Goal: Navigation & Orientation: Understand site structure

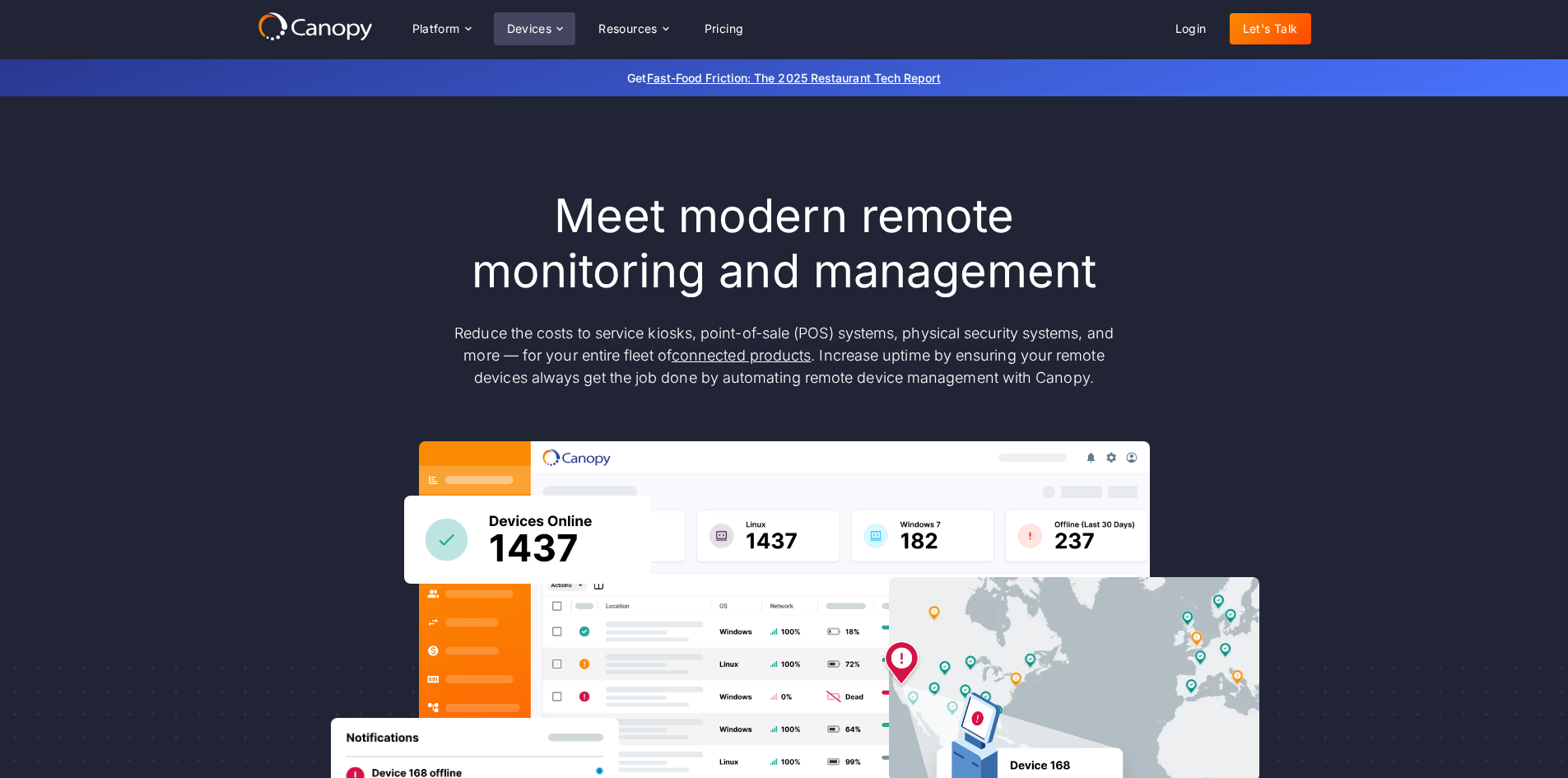
click at [540, 17] on div "Devices" at bounding box center [535, 28] width 82 height 33
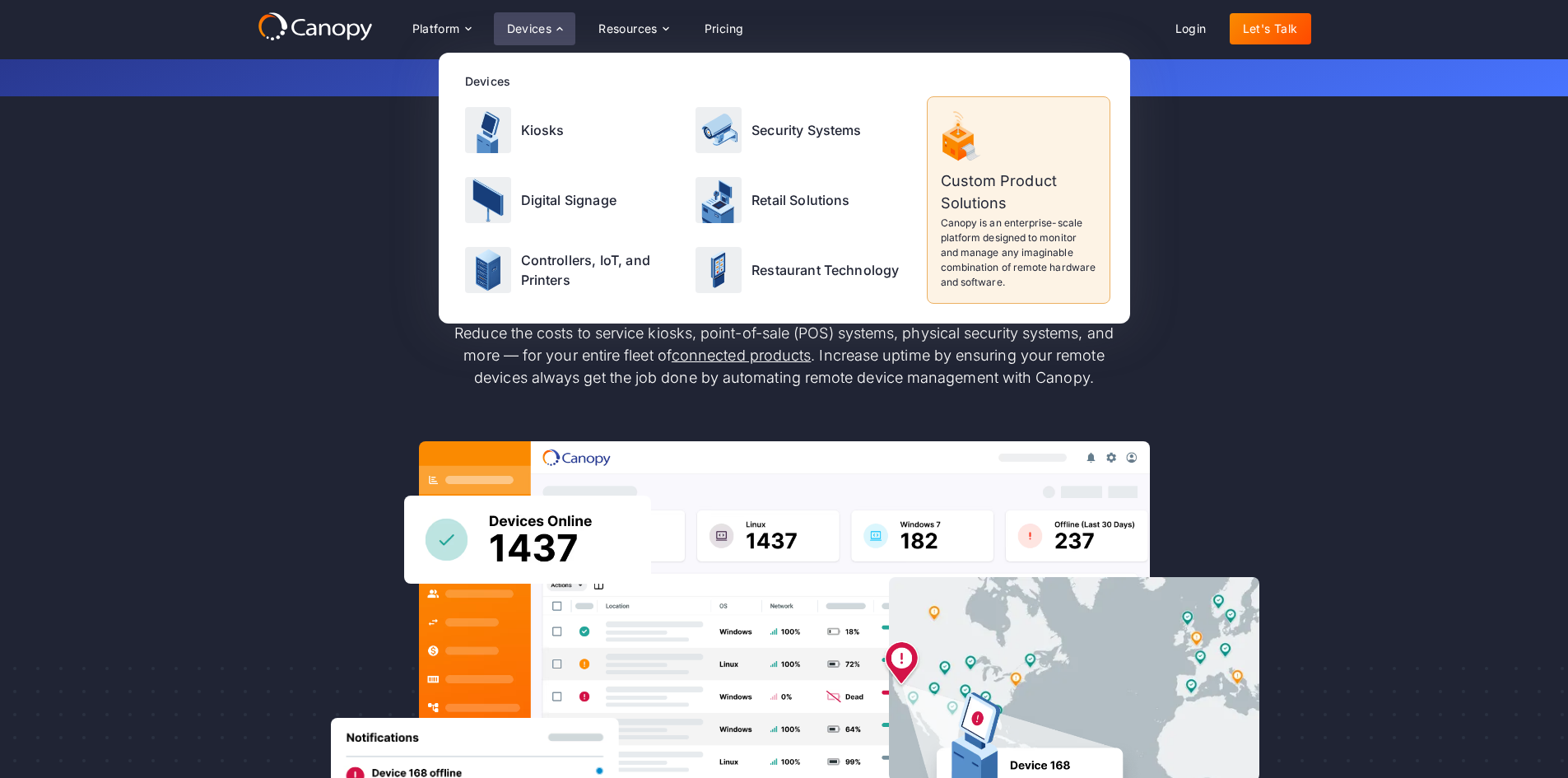
click at [392, 216] on div "Meet modern remote monitoring and management Reduce the costs to service kiosks…" at bounding box center [784, 540] width 1053 height 703
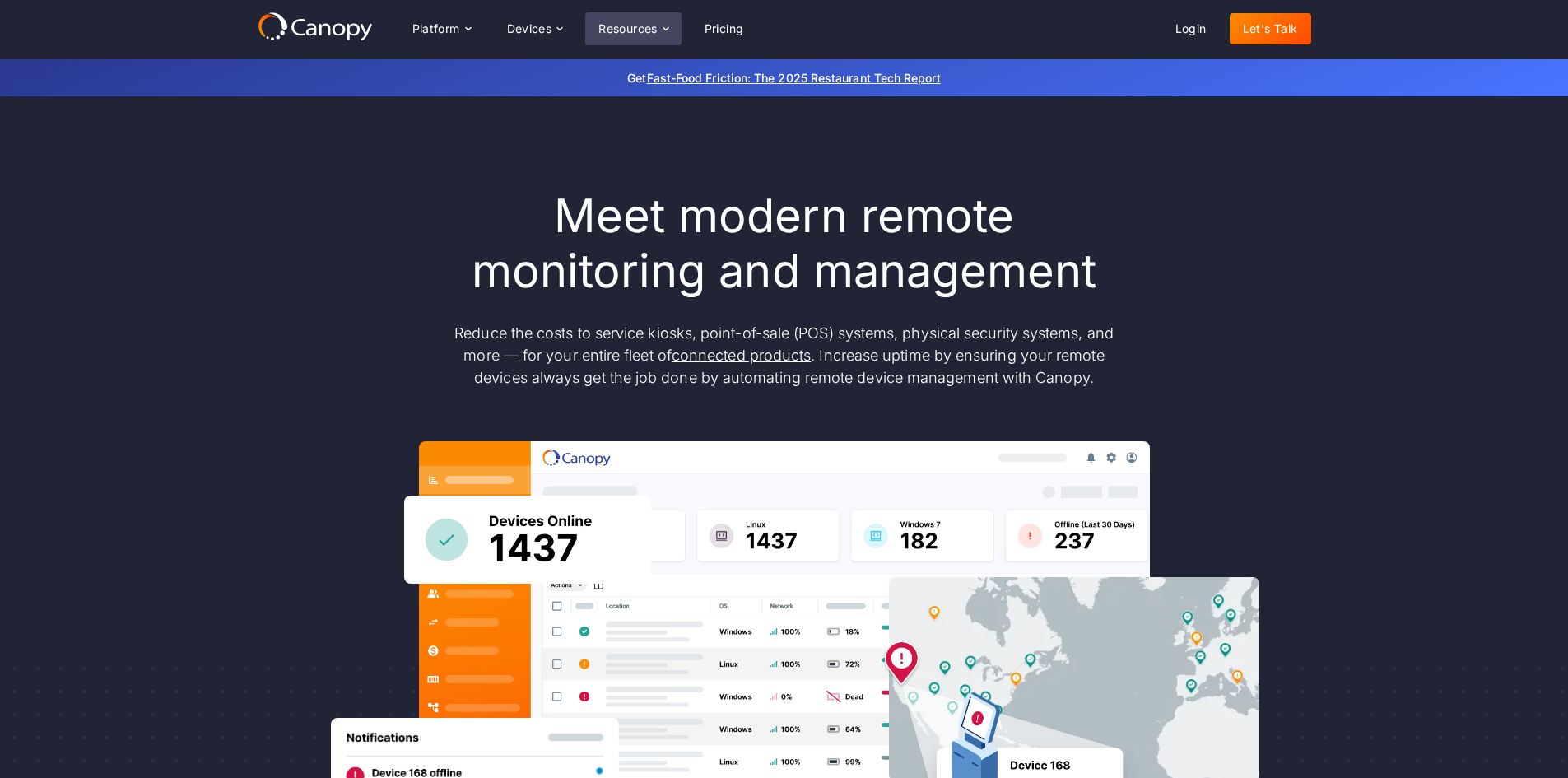
click at [671, 37] on div "Resources" at bounding box center [633, 28] width 96 height 33
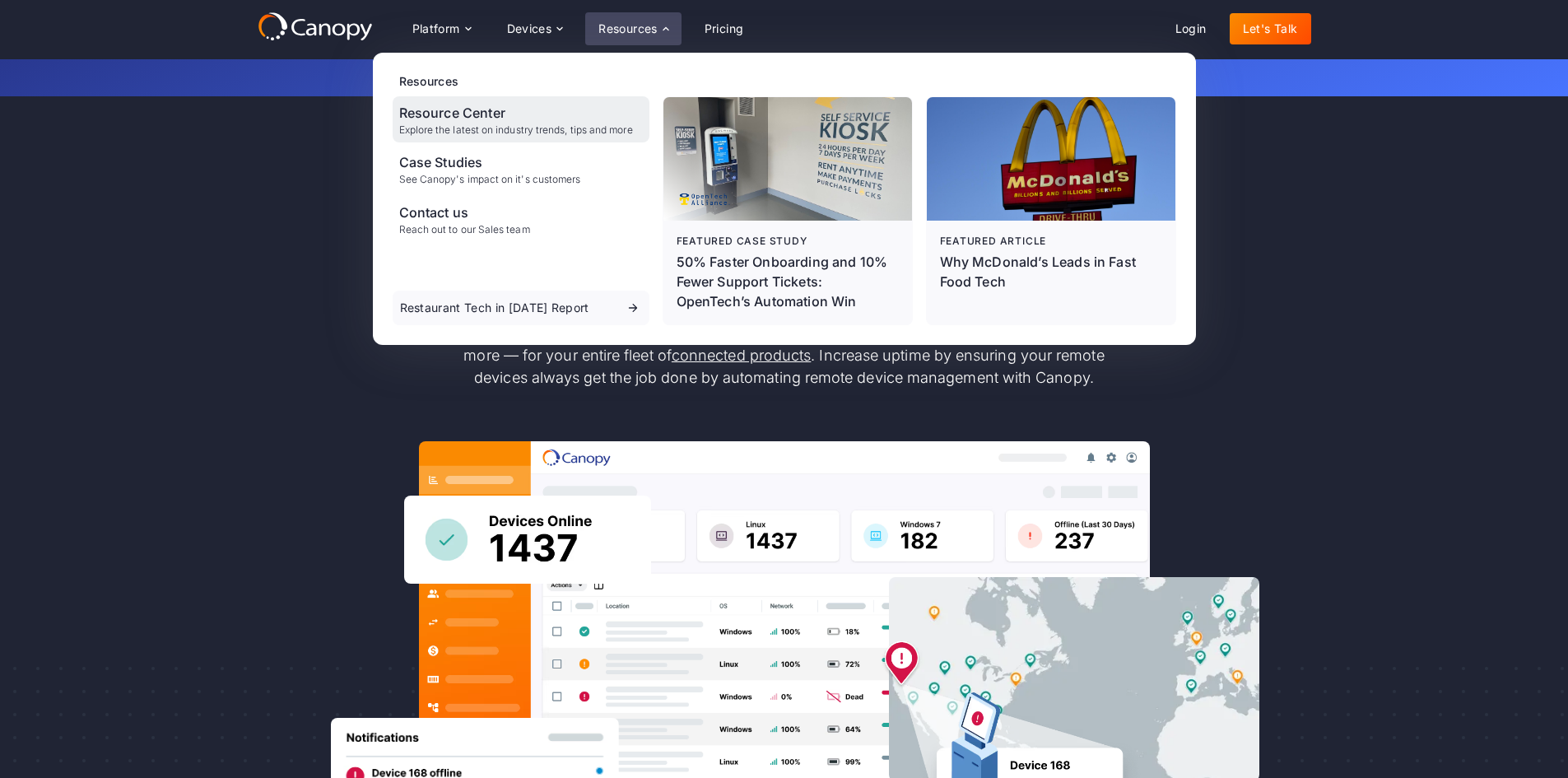
click at [532, 118] on div "Resource Center" at bounding box center [516, 112] width 234 height 20
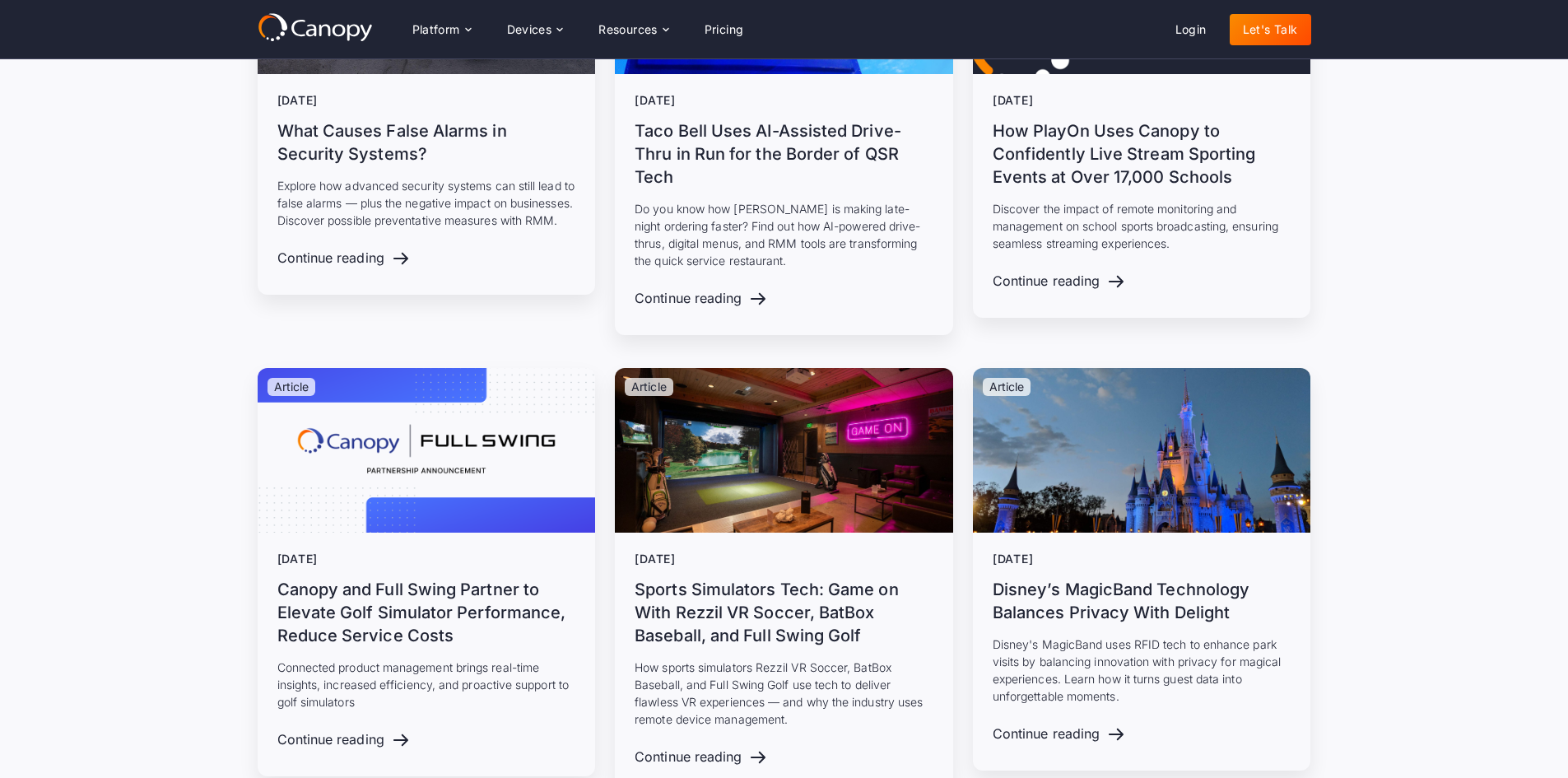
scroll to position [3130, 0]
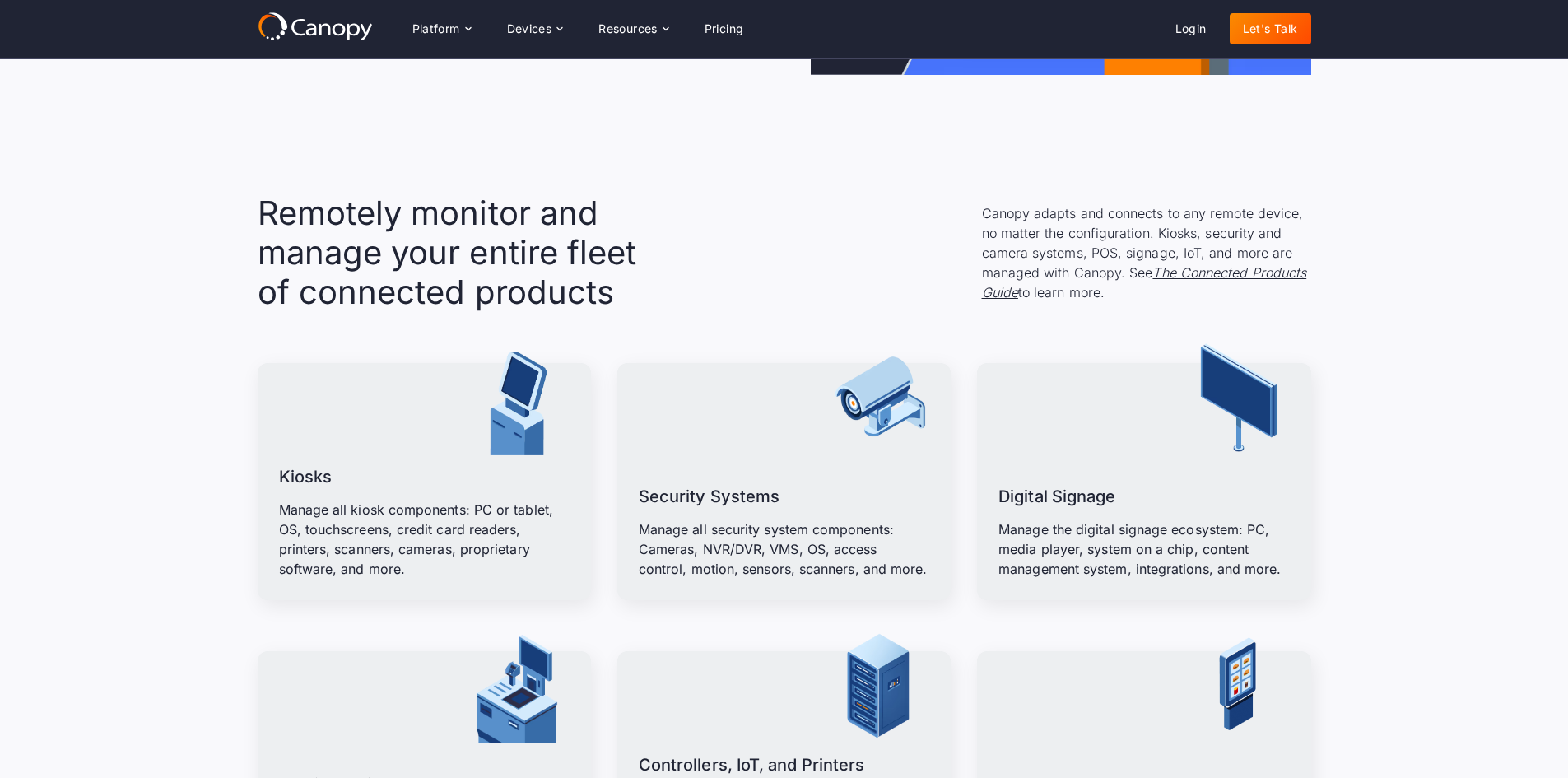
scroll to position [1565, 0]
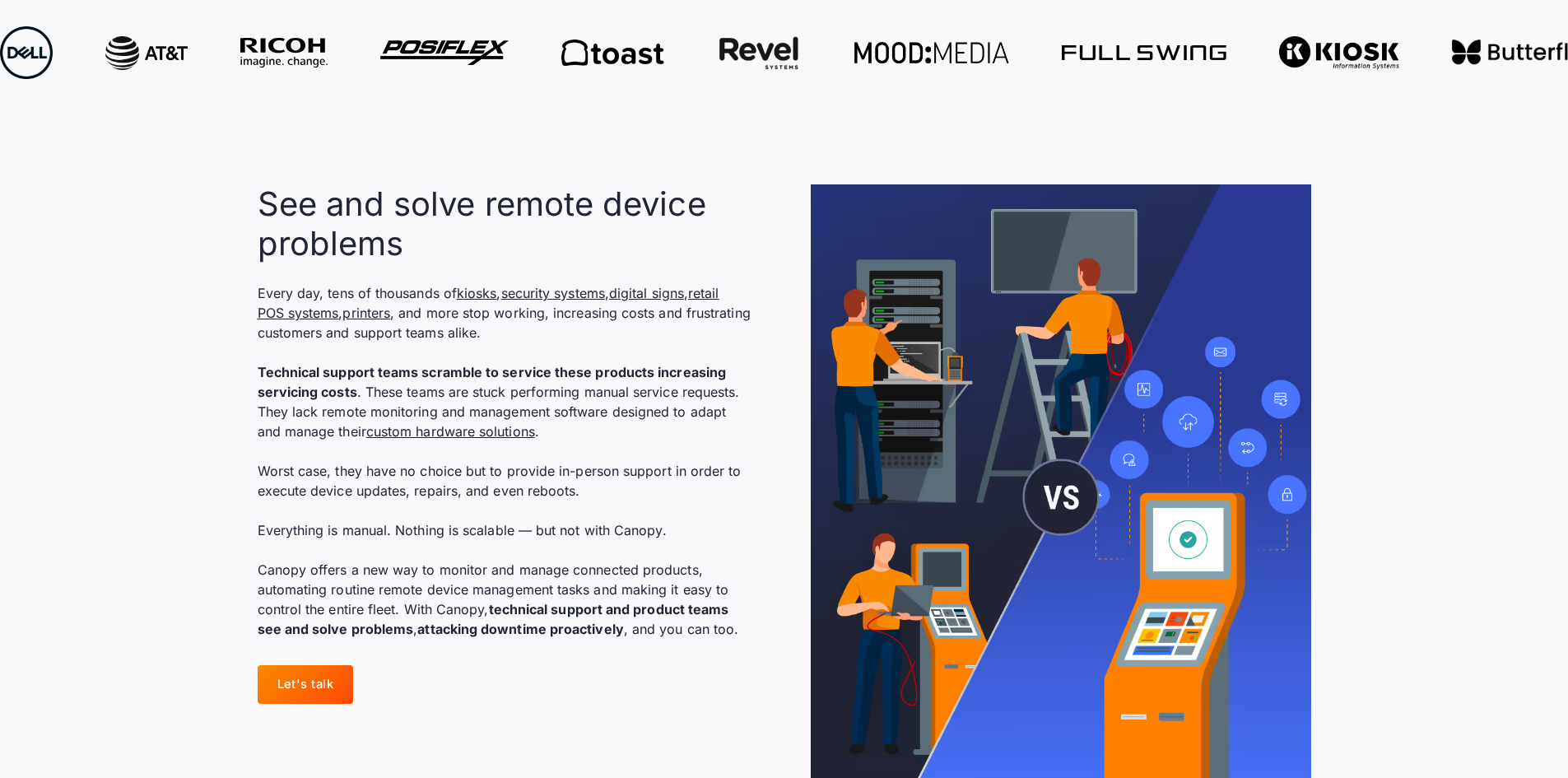
scroll to position [1071, 0]
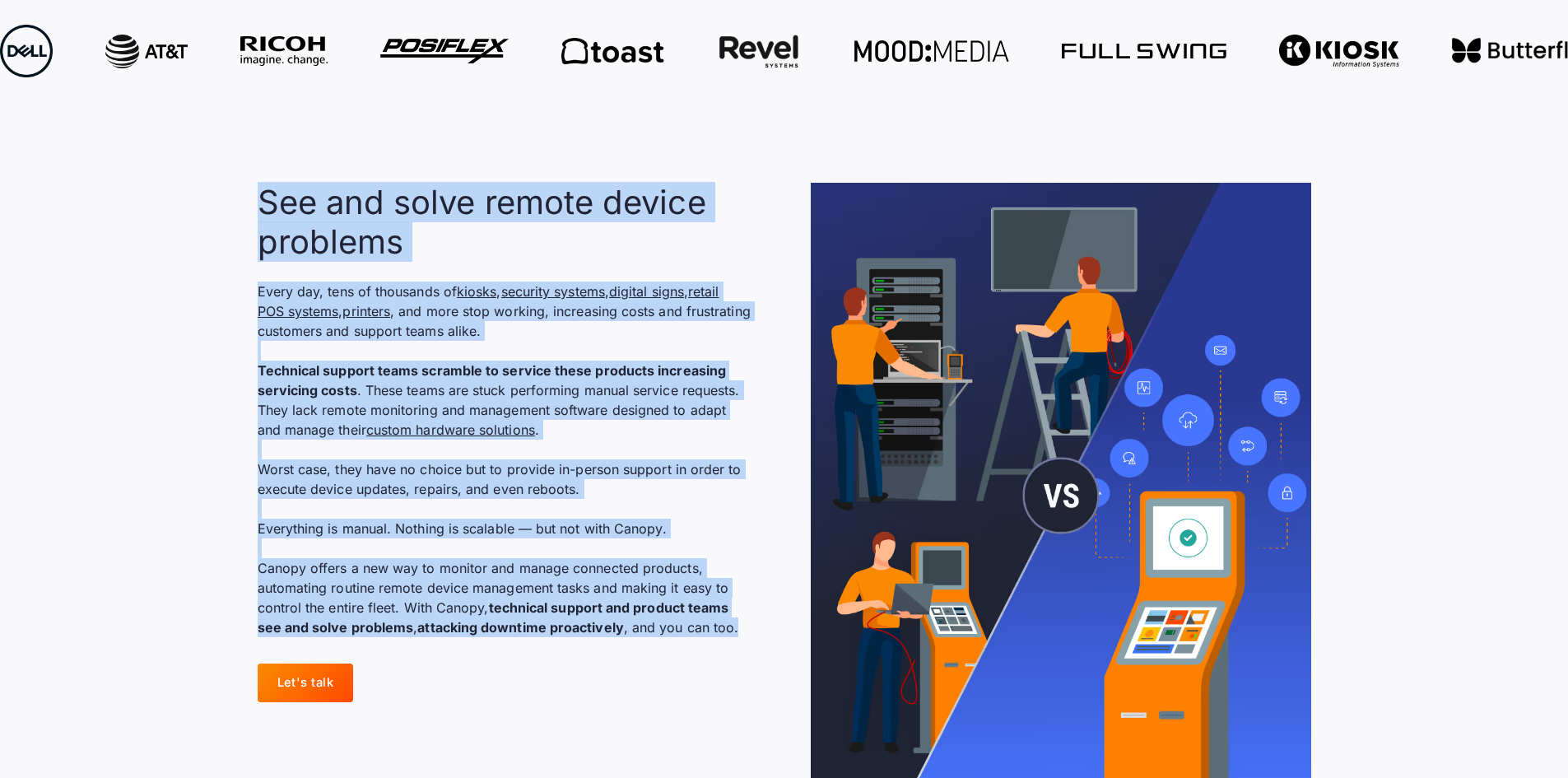
drag, startPoint x: 257, startPoint y: 216, endPoint x: 741, endPoint y: 643, distance: 645.4
click at [741, 643] on div "See and solve remote device problems Every day, tens of thousands of kiosks , s…" at bounding box center [508, 442] width 500 height 520
copy div "See and solve remote device problems Every day, tens of thousands of kiosks , s…"
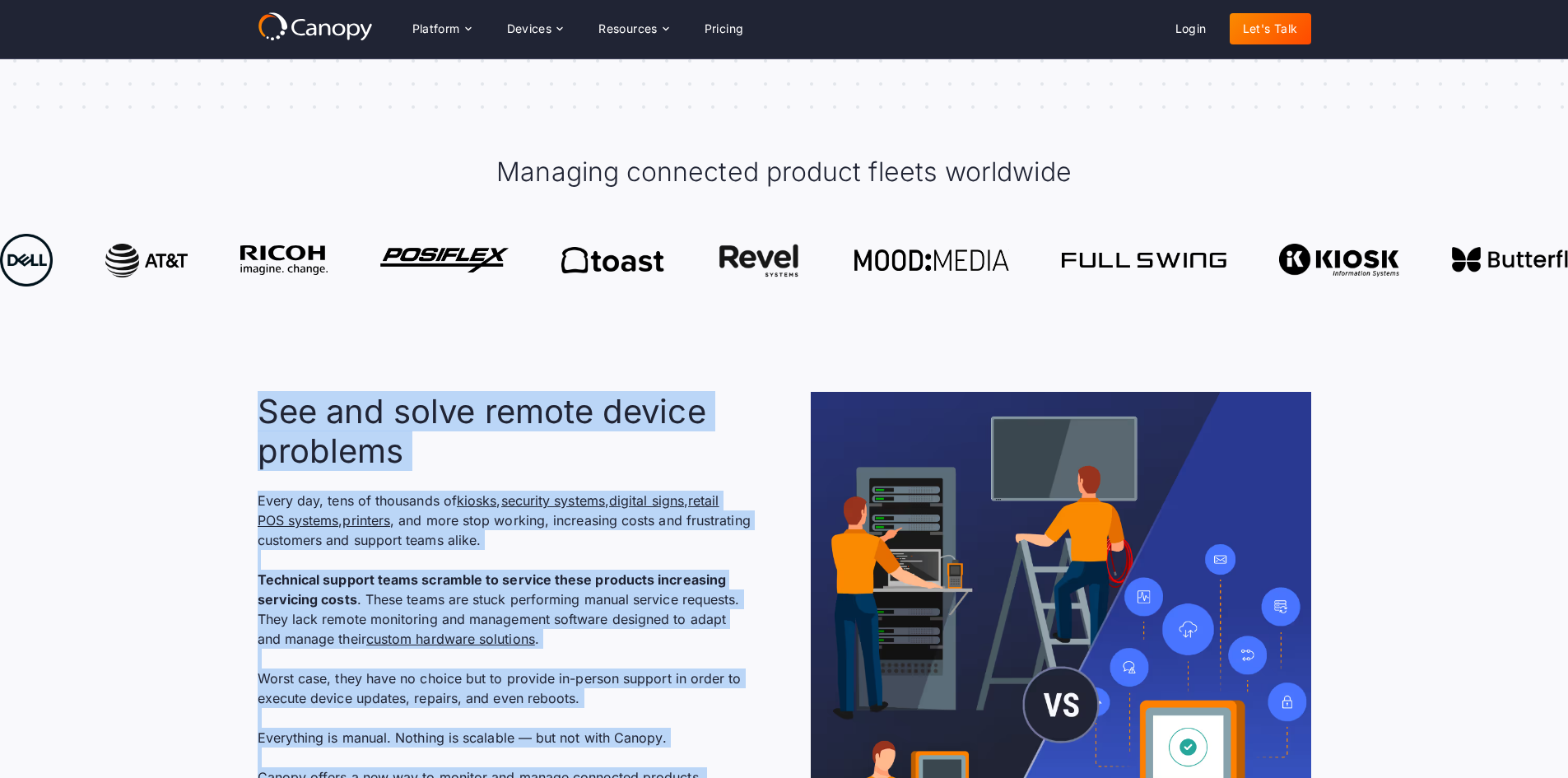
scroll to position [741, 0]
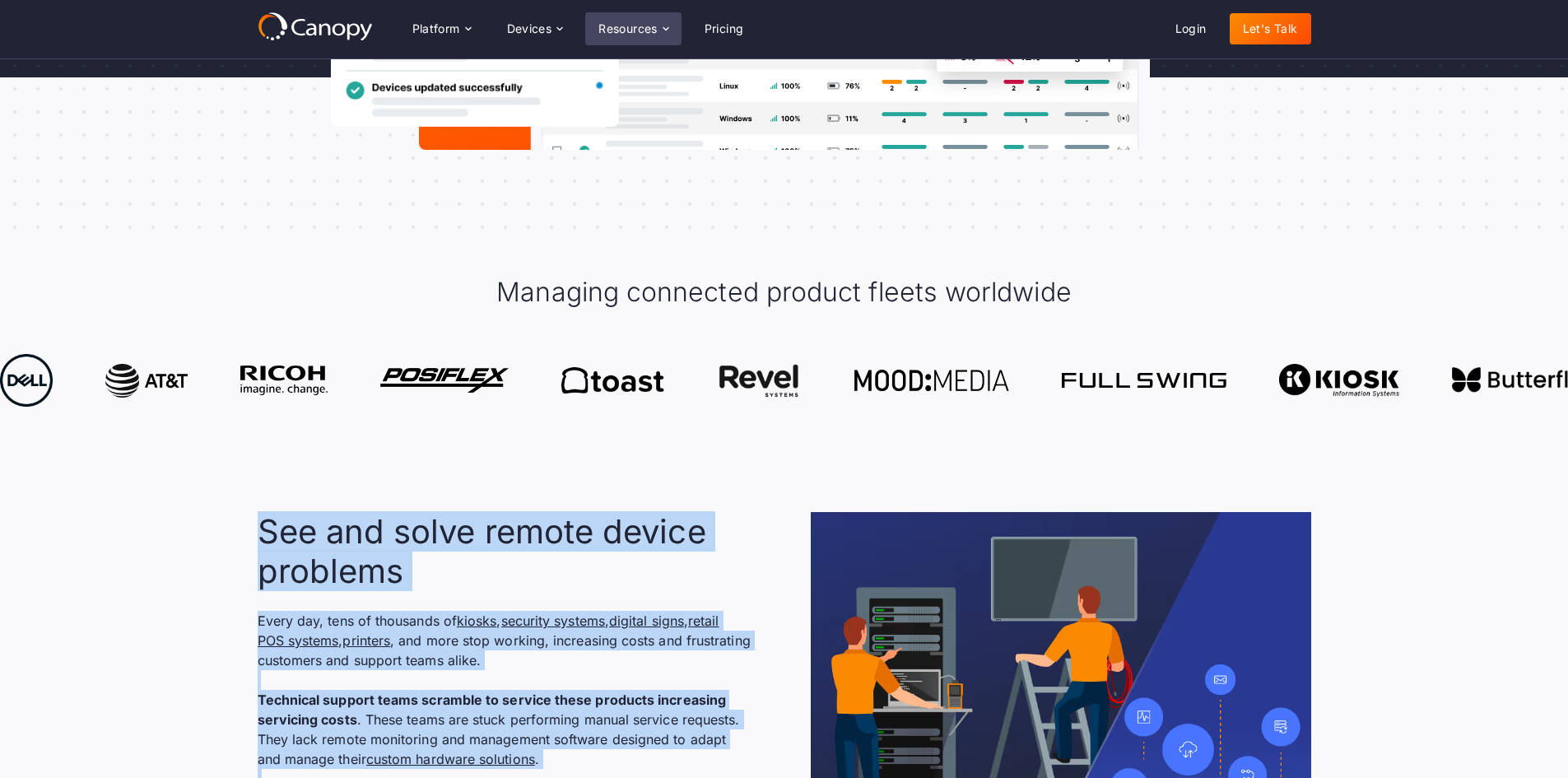
click at [643, 26] on div "Resources" at bounding box center [628, 28] width 59 height 11
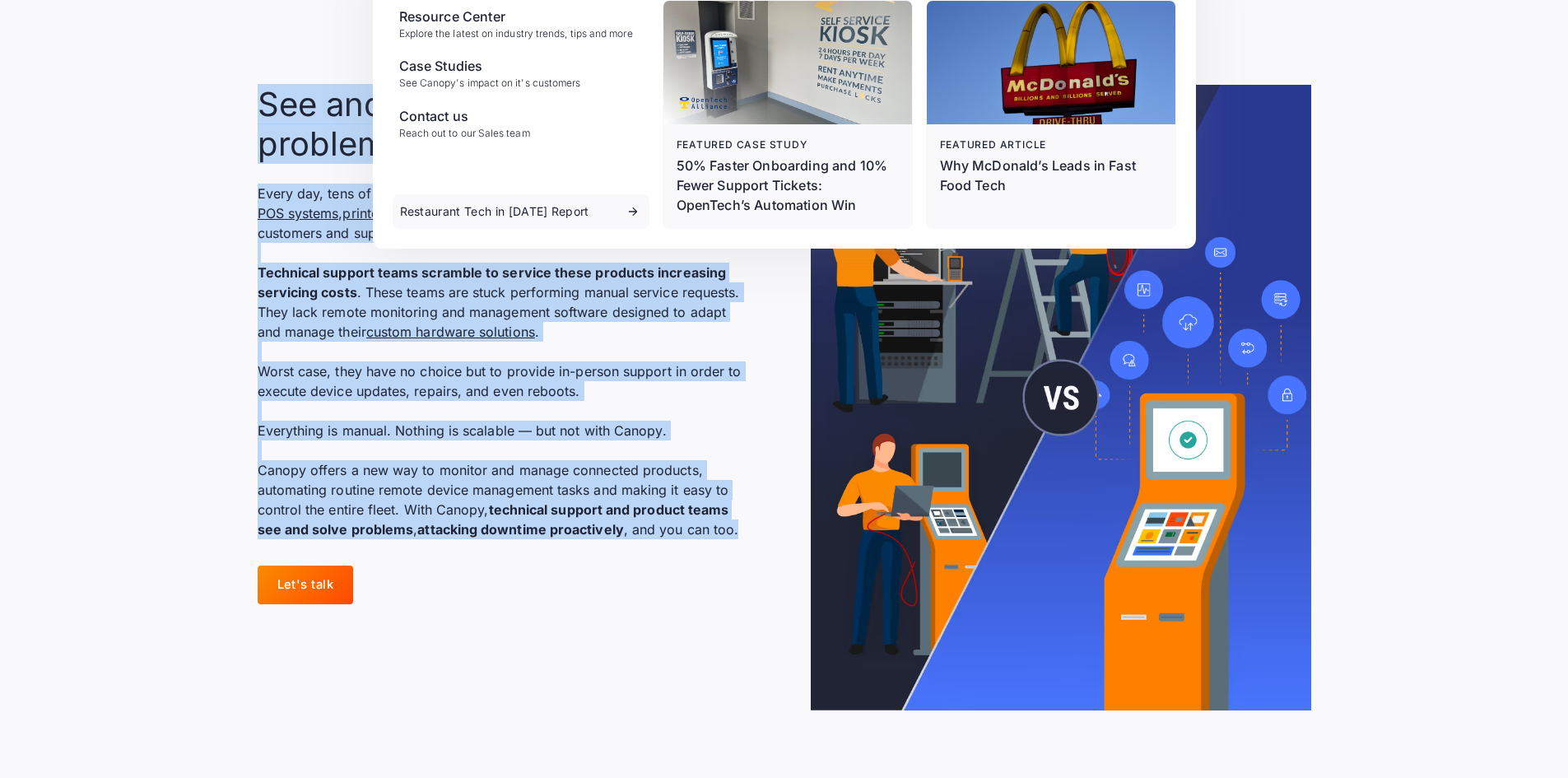
scroll to position [1318, 0]
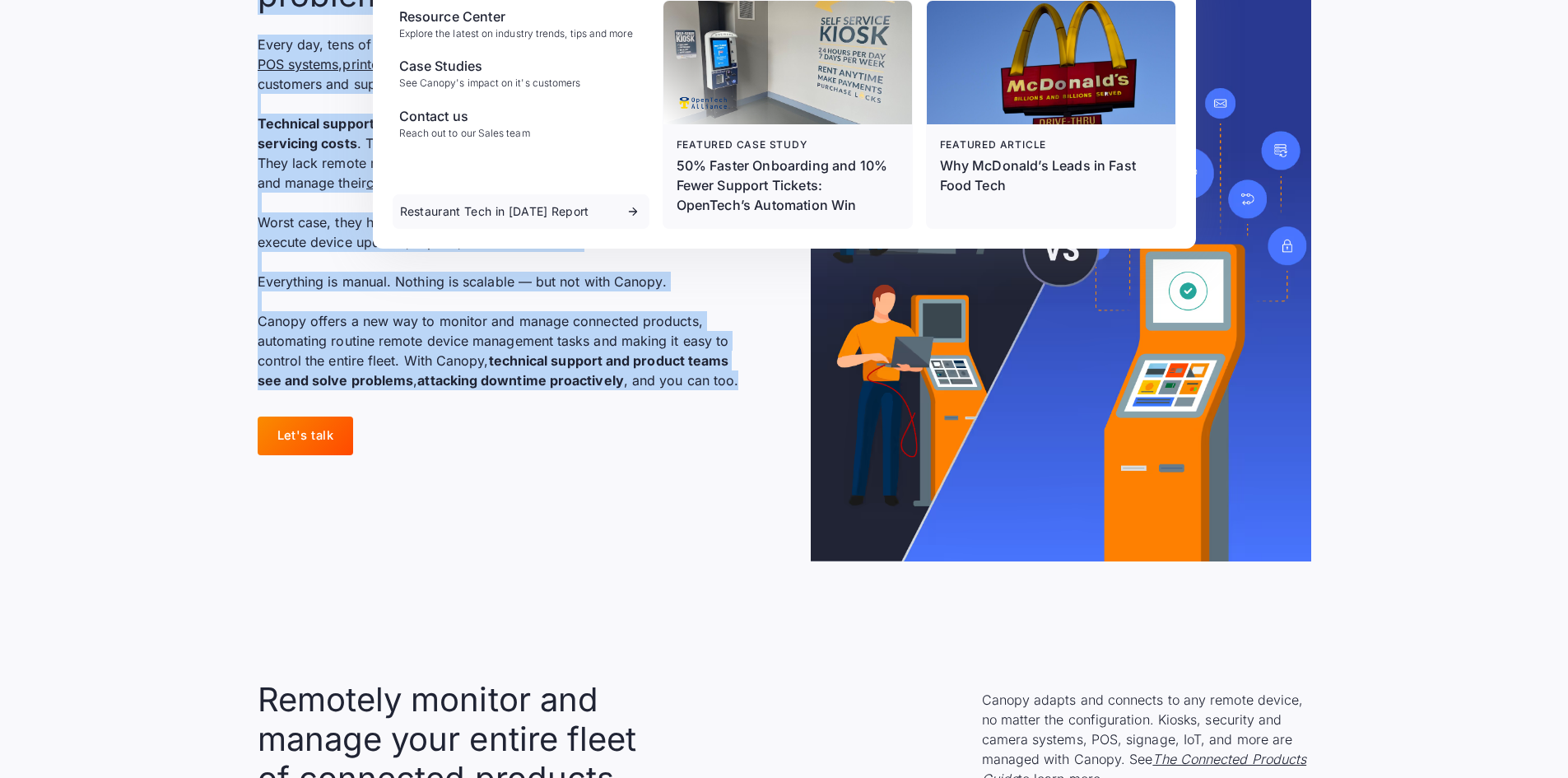
click at [130, 328] on section "See and solve remote device problems Every day, tens of thousands of kiosks , s…" at bounding box center [784, 248] width 1568 height 732
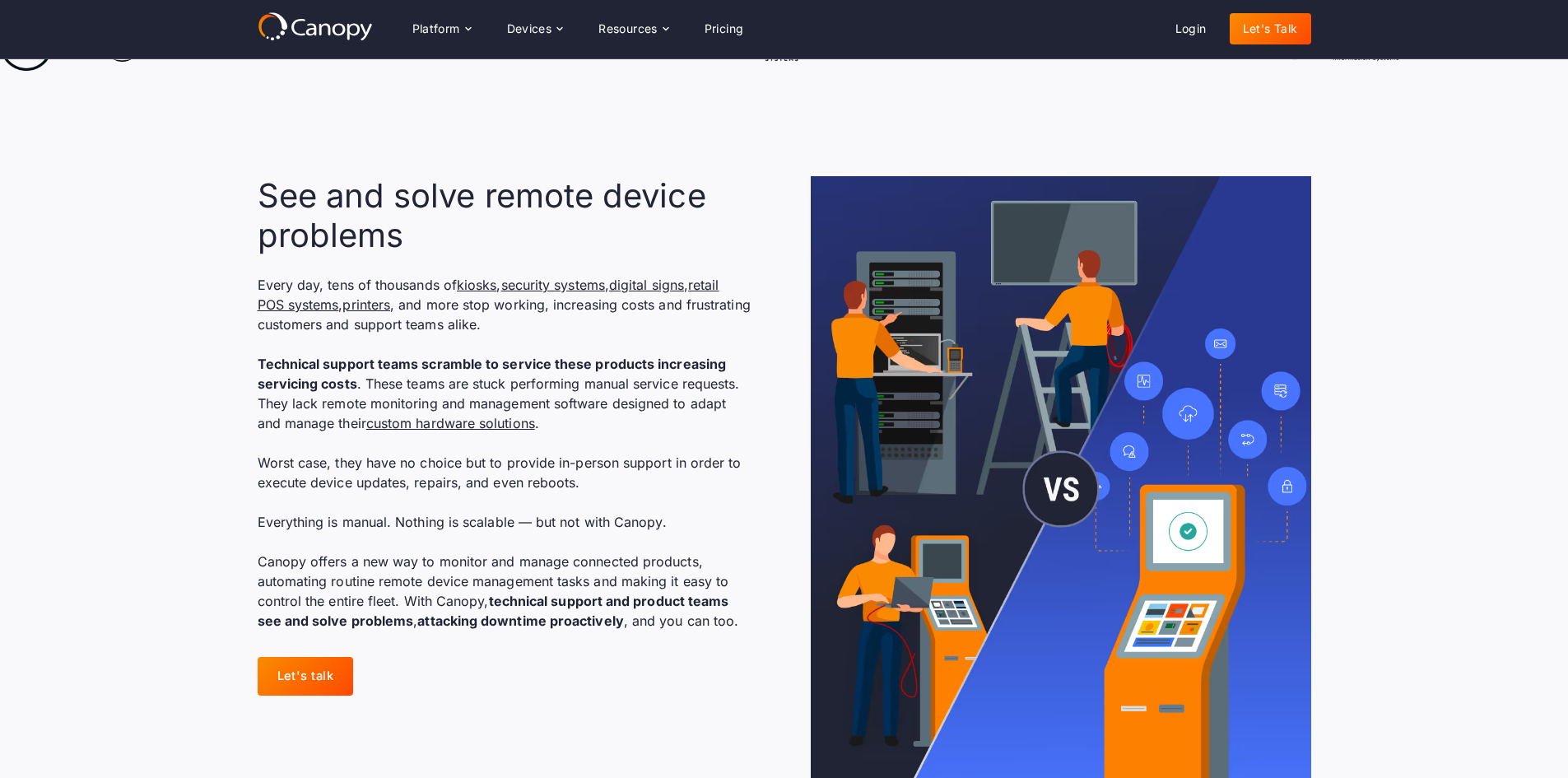
scroll to position [1071, 0]
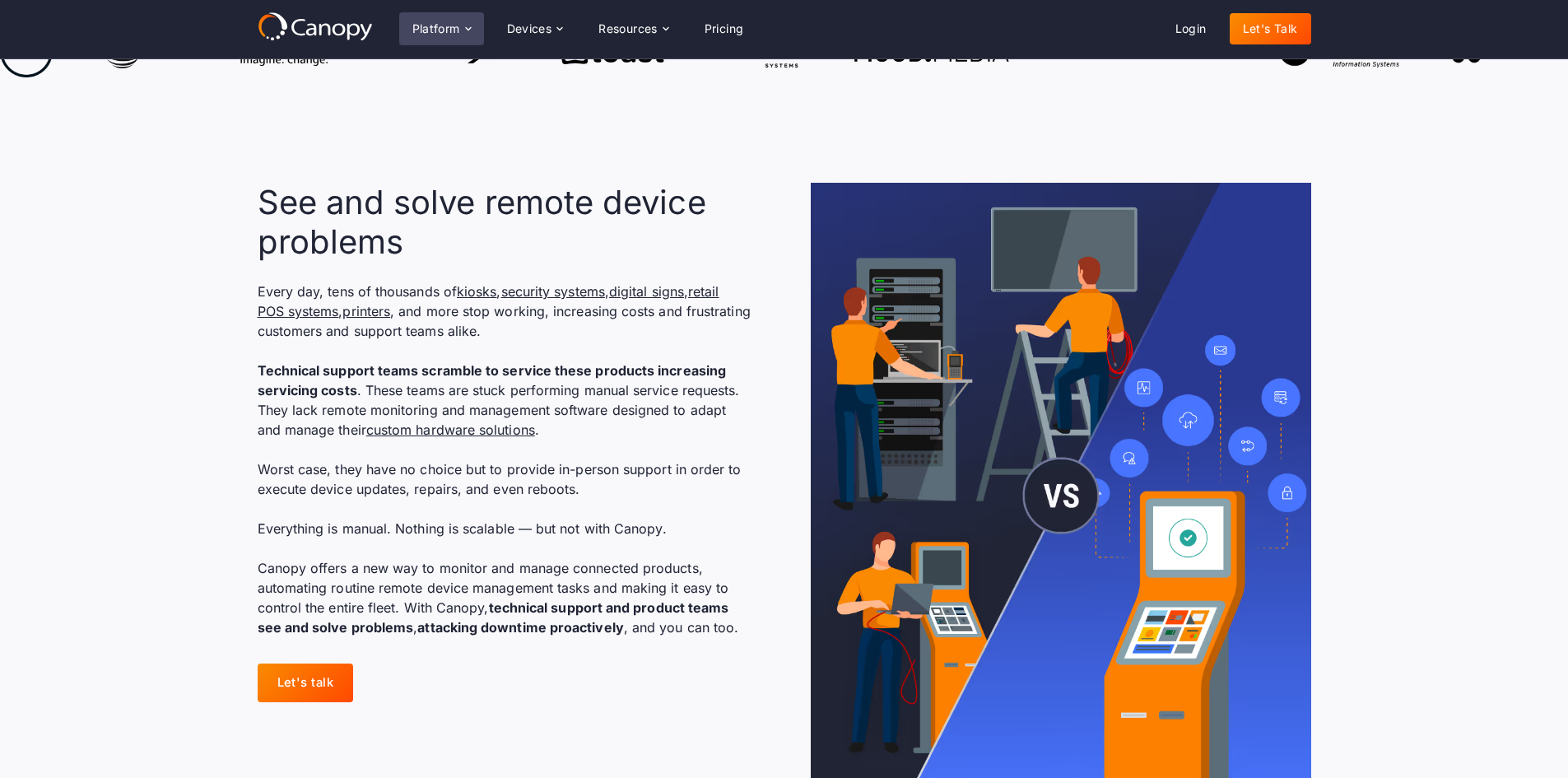
click at [451, 20] on div "Platform" at bounding box center [441, 28] width 85 height 33
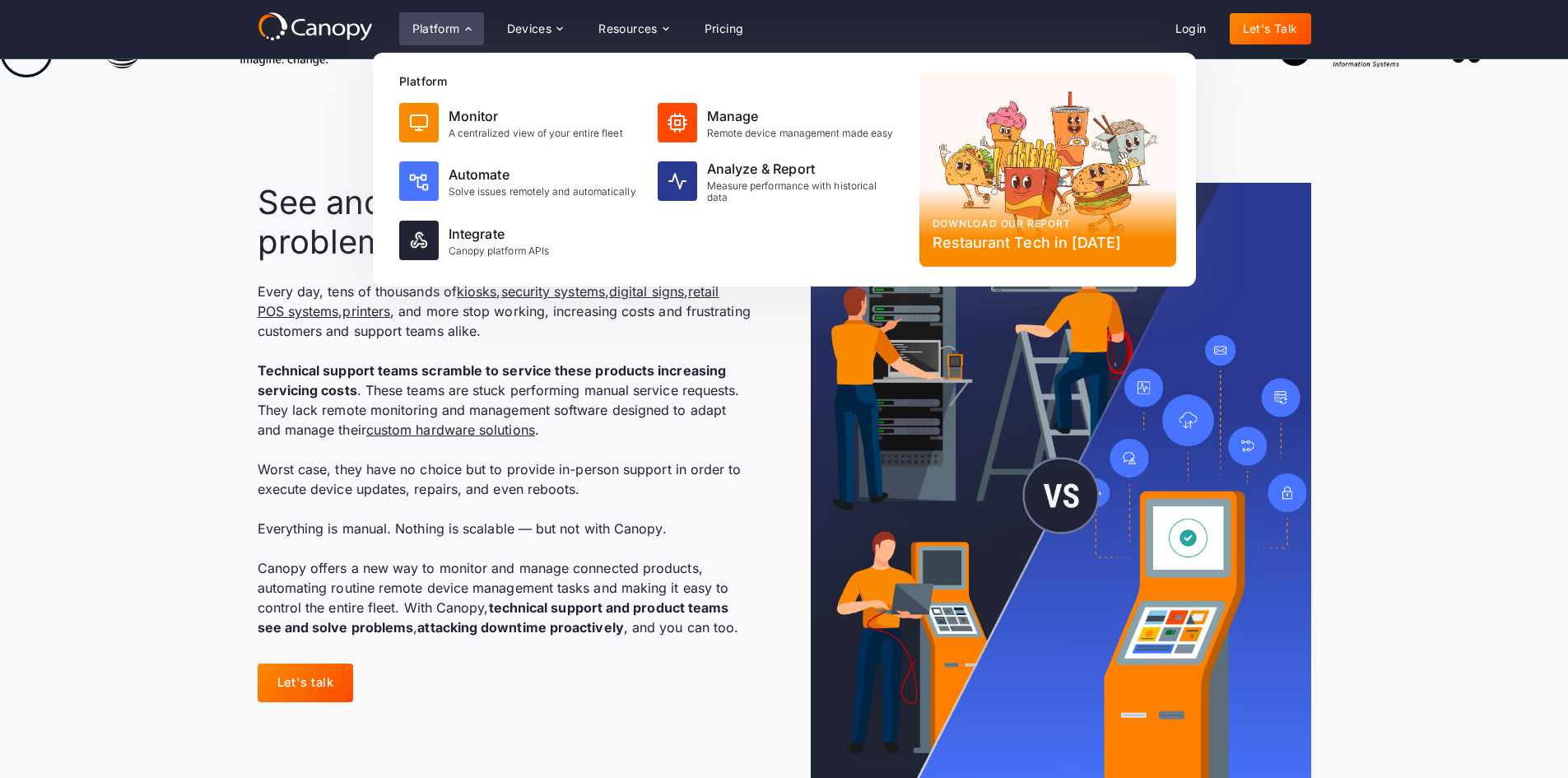
click at [268, 340] on p "Every day, tens of thousands of kiosks , security systems , digital signs , ret…" at bounding box center [504, 459] width 494 height 356
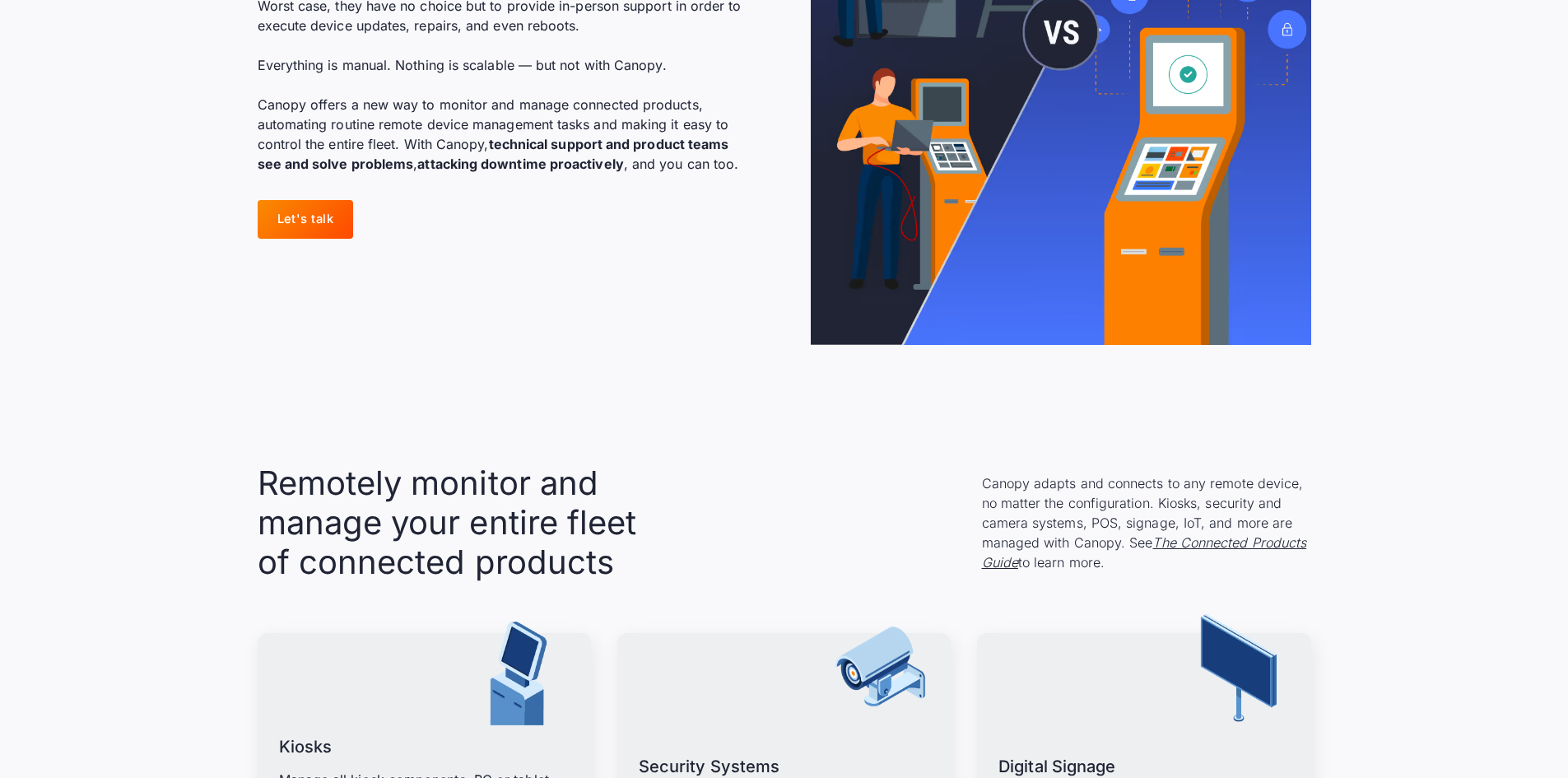
scroll to position [1648, 0]
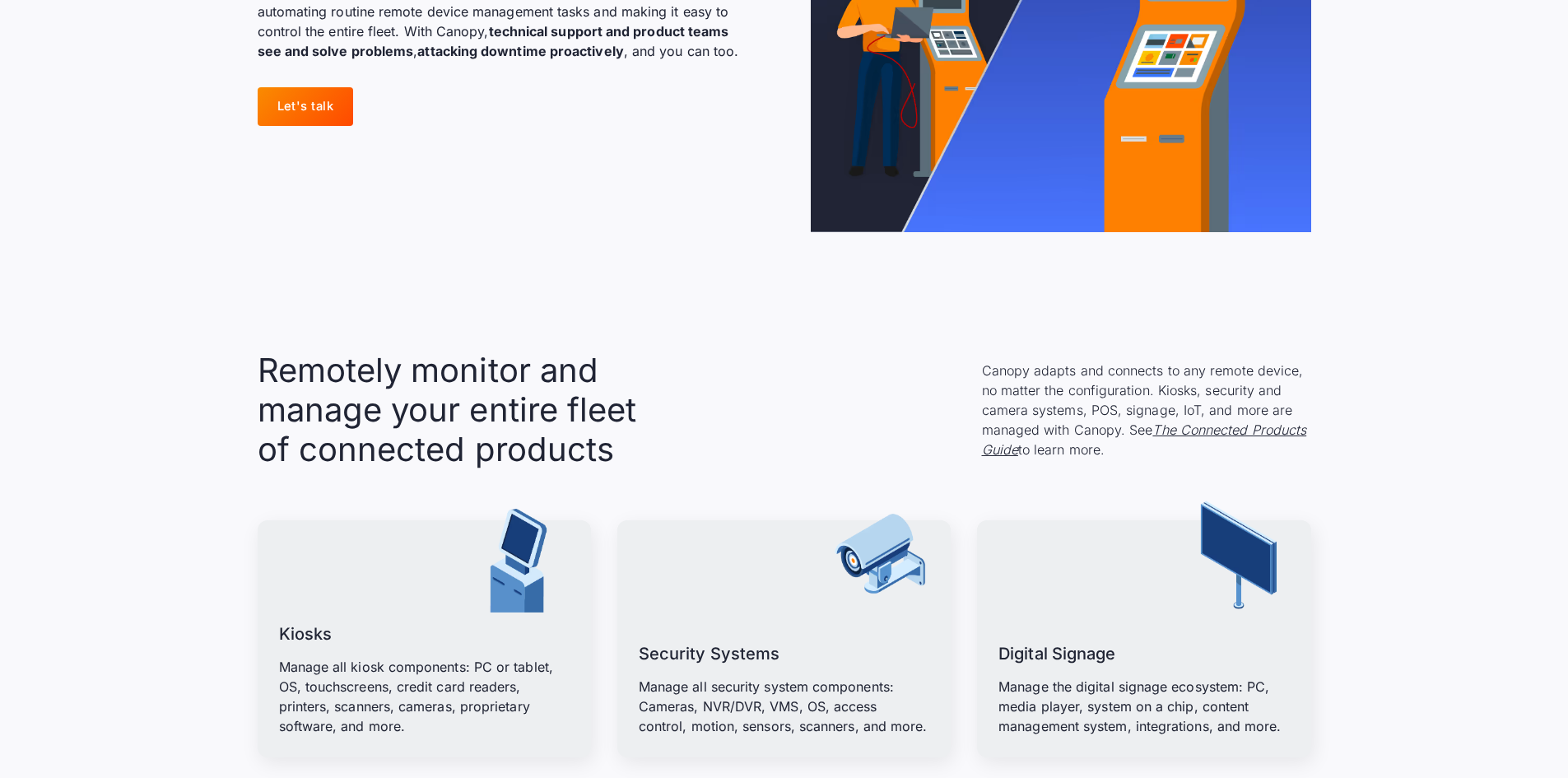
drag, startPoint x: 398, startPoint y: 416, endPoint x: 1160, endPoint y: 451, distance: 762.8
click at [1160, 451] on div "Remotely monitor and manage your entire fleet of connected products Canopy adap…" at bounding box center [784, 410] width 1053 height 118
copy div "emotely monitor and manage your entire fleet of connected products Canopy adapt…"
